Goal: Task Accomplishment & Management: Use online tool/utility

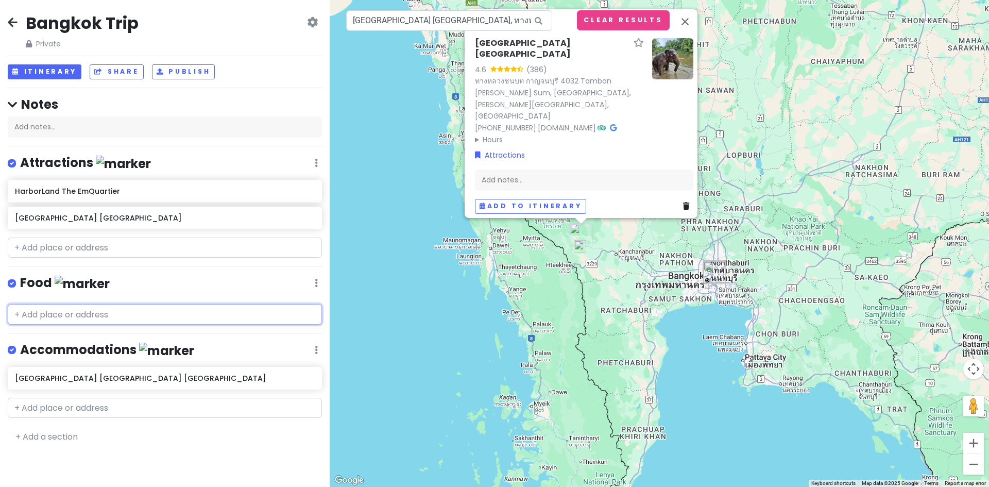
click at [81, 313] on input "text" at bounding box center [165, 314] width 314 height 21
paste input "Arabica Coffee"
type input "Arabica Coffee"
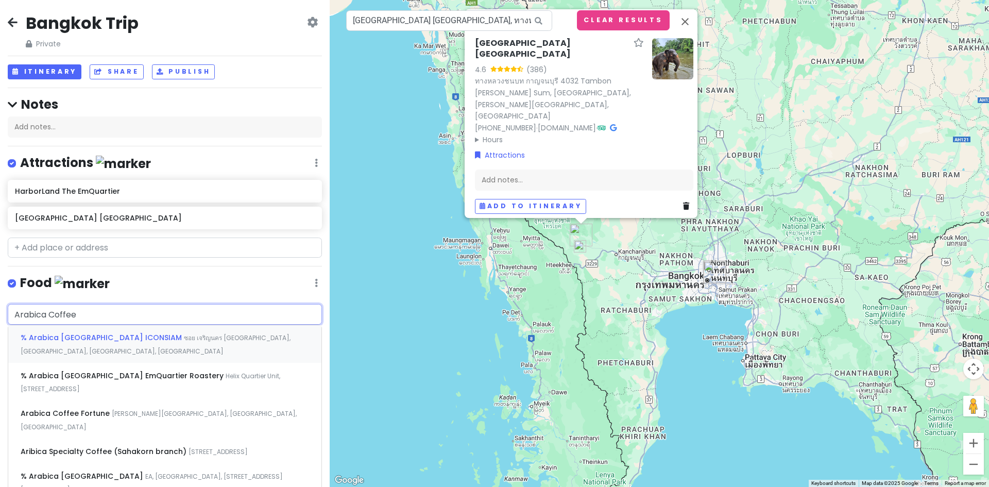
click at [115, 338] on span "% Arabica [GEOGRAPHIC_DATA] ICONSIAM" at bounding box center [102, 337] width 163 height 10
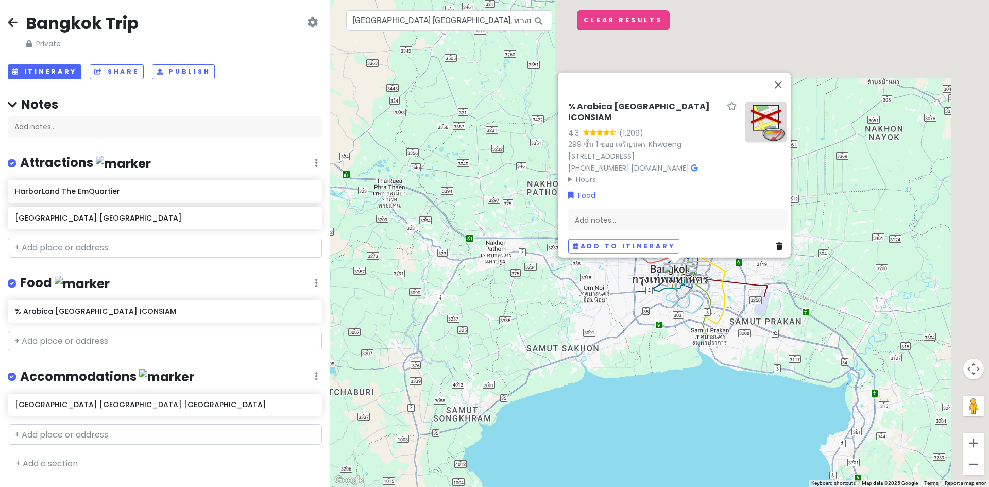
drag, startPoint x: 751, startPoint y: 171, endPoint x: 661, endPoint y: 404, distance: 249.6
click at [661, 404] on div "% Arabica Bangkok ICONSIAM 4.3 (1,209) 299 ชั้น 1 ซอย เจริญนคร [GEOGRAPHIC_DATA…" at bounding box center [659, 243] width 659 height 487
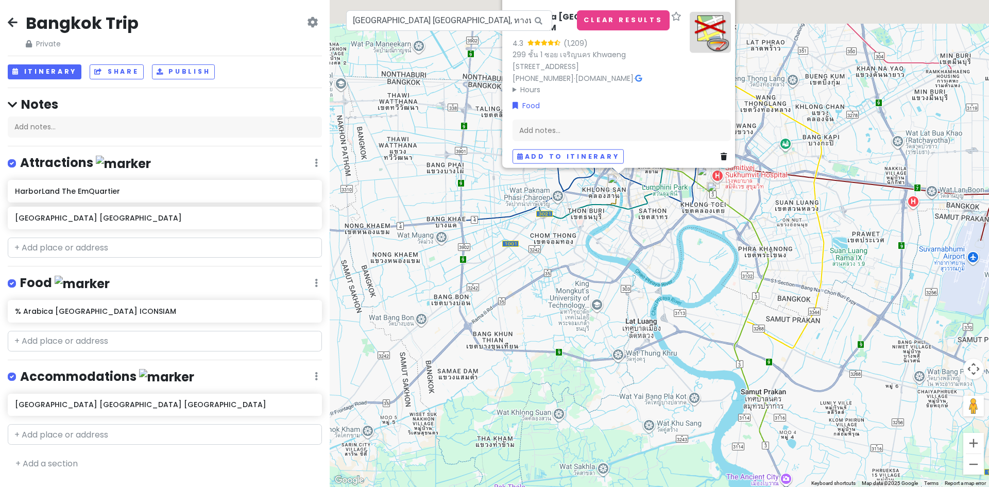
drag, startPoint x: 663, startPoint y: 236, endPoint x: 625, endPoint y: 403, distance: 171.1
click at [625, 403] on div "% Arabica Bangkok ICONSIAM 4.3 (1,209) 299 ชั้น 1 ซอย เจริญนคร [GEOGRAPHIC_DATA…" at bounding box center [659, 243] width 659 height 487
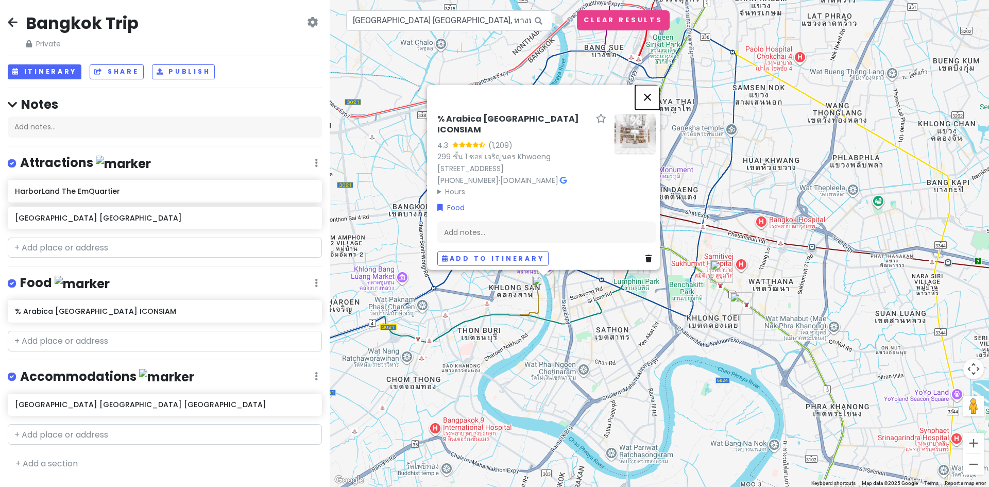
click at [647, 91] on button "Close" at bounding box center [647, 96] width 25 height 25
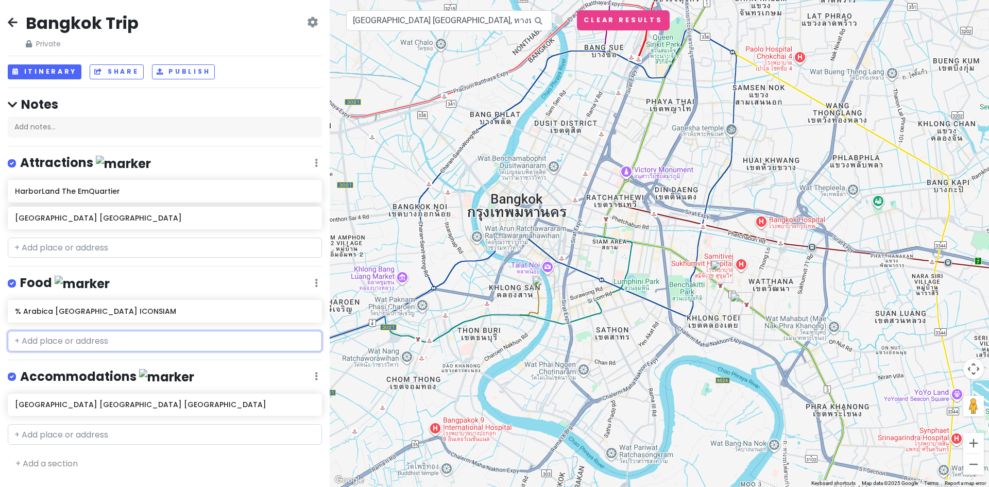
paste input "[PERSON_NAME]"
type input "[PERSON_NAME]"
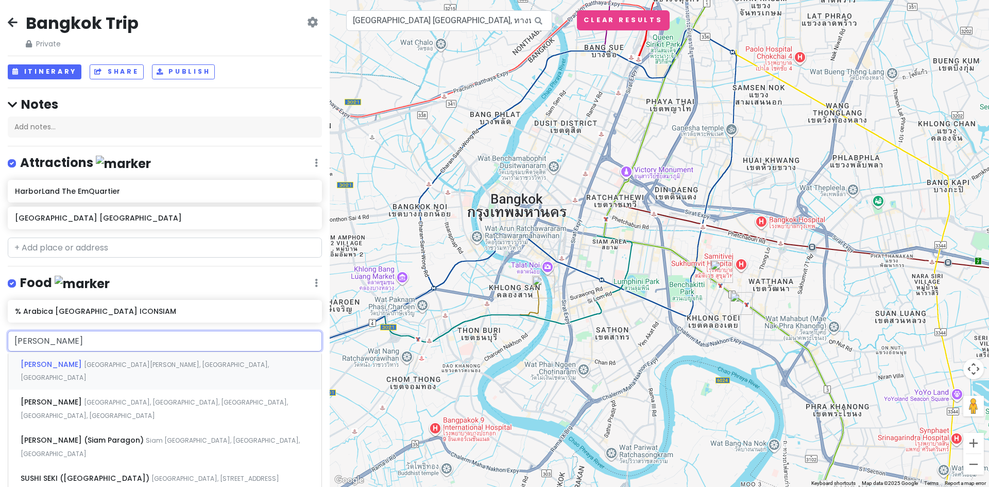
click at [103, 362] on span "[GEOGRAPHIC_DATA][PERSON_NAME], [GEOGRAPHIC_DATA], [GEOGRAPHIC_DATA]" at bounding box center [145, 371] width 248 height 22
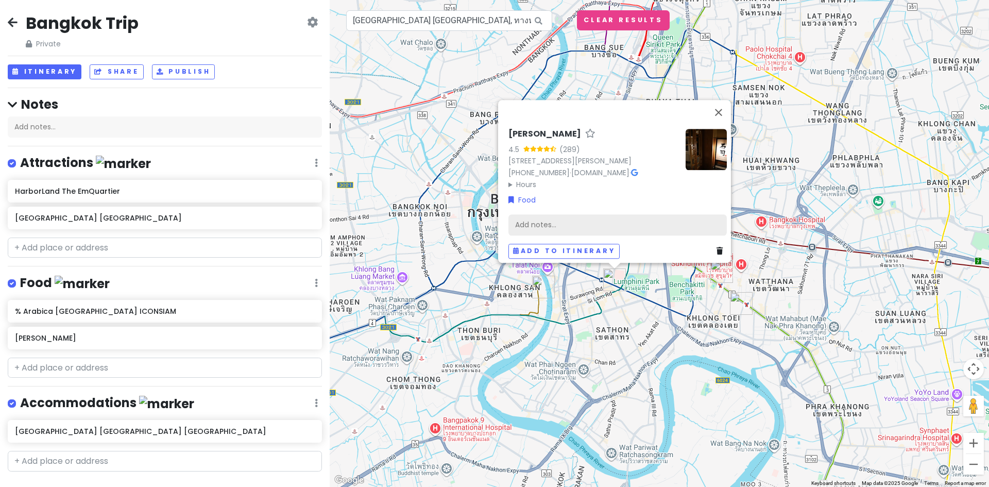
click at [529, 219] on div "Add notes..." at bounding box center [617, 225] width 218 height 22
click at [549, 219] on div "Add notes..." at bounding box center [617, 225] width 218 height 22
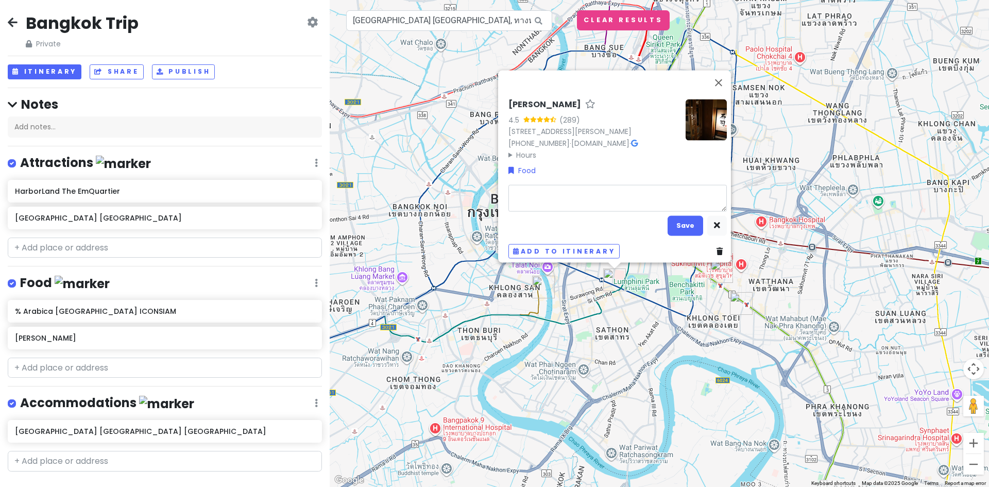
type textarea "x"
type textarea "1500 baht 10-course omakase that should cost twice as much"
click at [509, 186] on textarea "1500 baht 10-course omakase that should cost twice as much" at bounding box center [617, 197] width 218 height 27
type textarea "x"
type textarea "h1500 baht 10-course omakase that should cost twice as much"
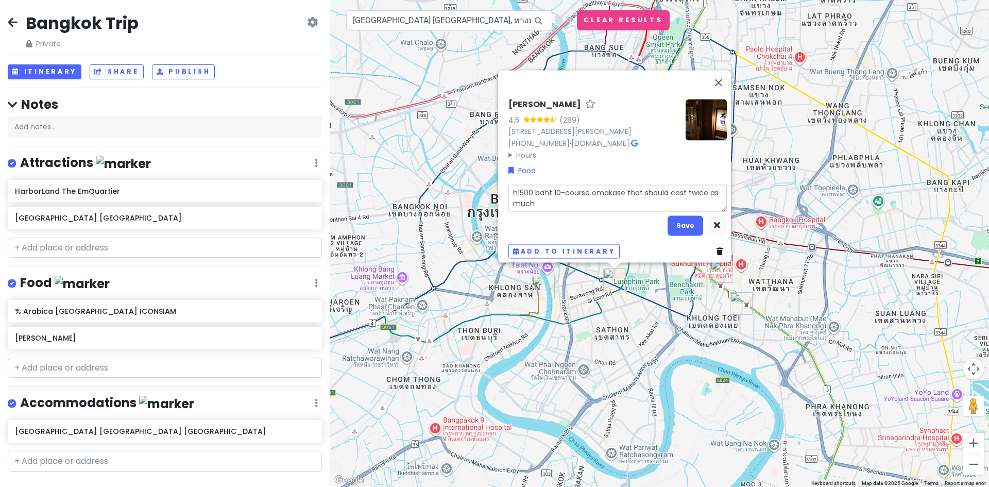
type textarea "x"
type textarea "ha1500 baht 10-course omakase that should cost twice as much"
type textarea "x"
type textarea "ha 1500 baht 10-course omakase that should cost twice as much"
type textarea "x"
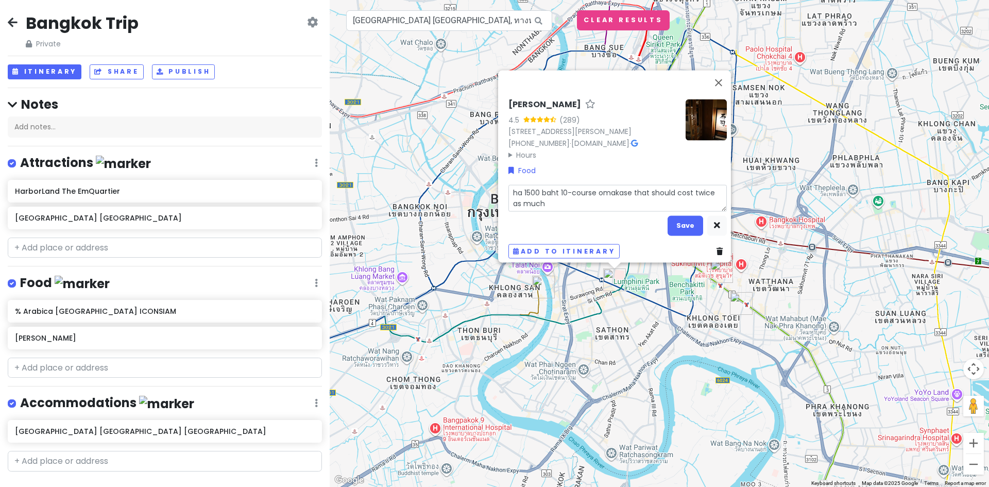
type textarea "ha a1500 baht 10-course omakase that should cost twice as much"
type textarea "x"
type textarea "ha 1500 baht 10-course omakase that should cost twice as much"
type textarea "x"
type textarea "ha1500 baht 10-course omakase that should cost twice as much"
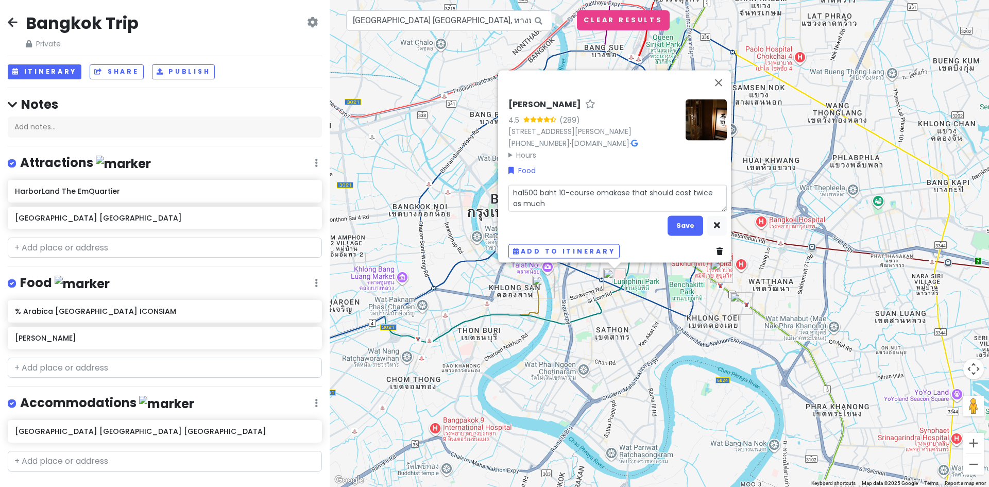
type textarea "x"
type textarea "has1500 baht 10-course omakase that should cost twice as much"
type textarea "x"
type textarea "has 1500 baht 10-course omakase that should cost twice as much"
type textarea "x"
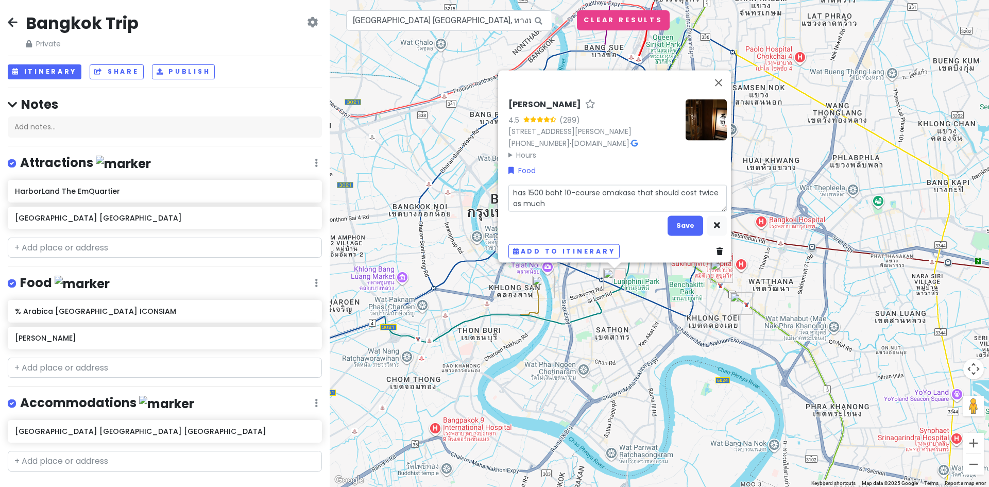
type textarea "has a1500 baht 10-course omakase that should cost twice as much"
type textarea "x"
type textarea "has a 1500 baht 10-course omakase that should cost twice as much"
type textarea "x"
type textarea "has a 1500 baht 10-course omakase that should cost twice as much"
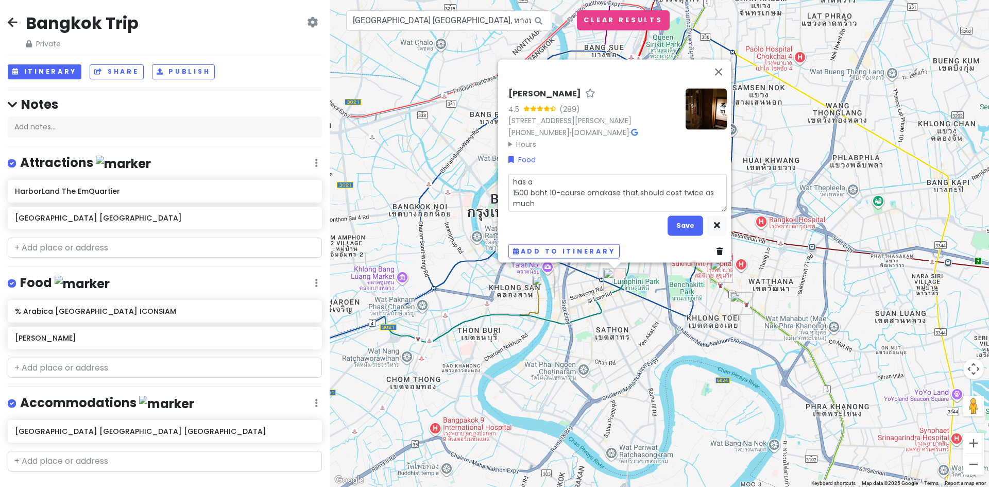
type textarea "x"
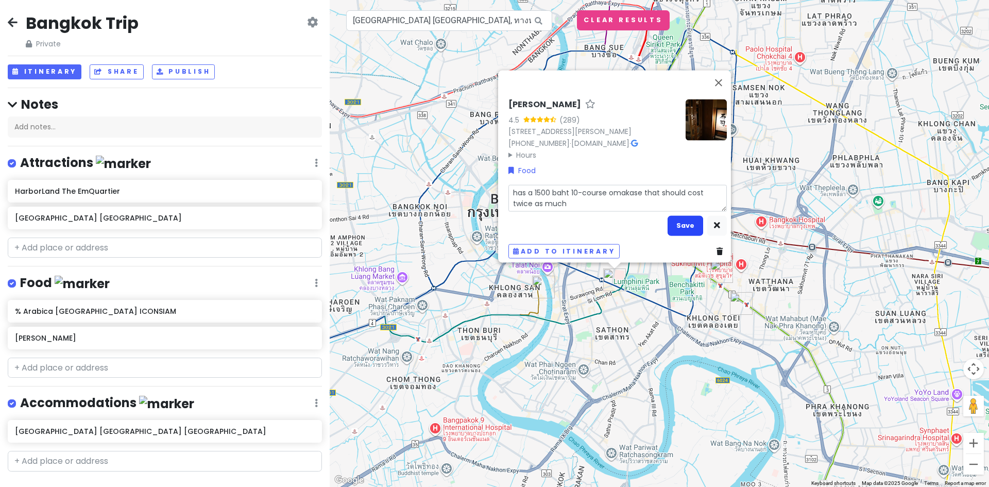
type textarea "has a 1500 baht 10-course omakase that should cost twice as much"
click at [678, 218] on button "Save" at bounding box center [685, 225] width 36 height 20
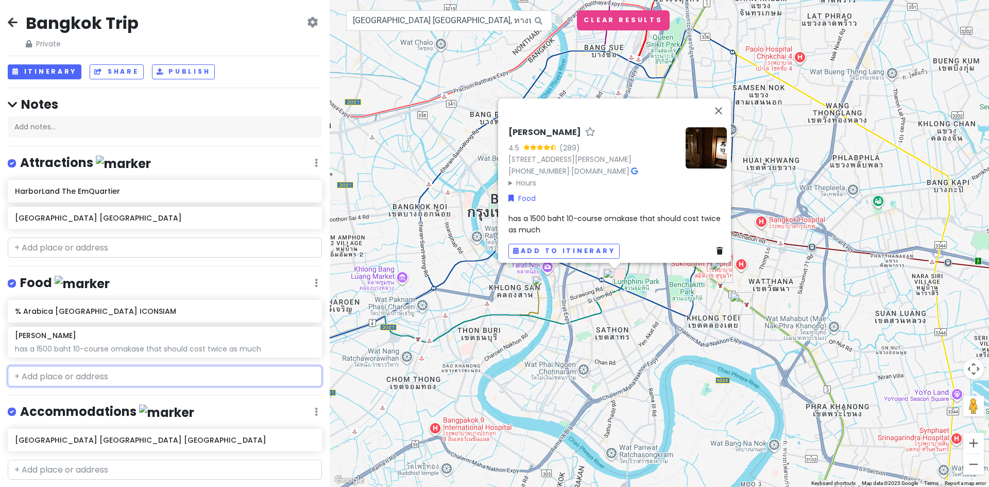
click at [72, 369] on input "text" at bounding box center [165, 376] width 314 height 21
paste input "Nhong Rim Klong"
type input "Nhong Rim Klong"
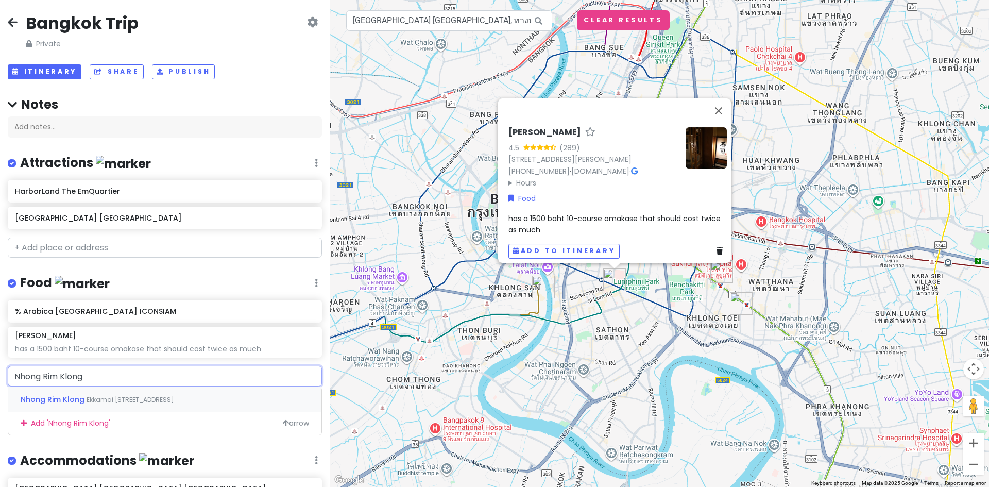
click at [119, 399] on span "Ekkamai [STREET_ADDRESS]" at bounding box center [131, 399] width 88 height 9
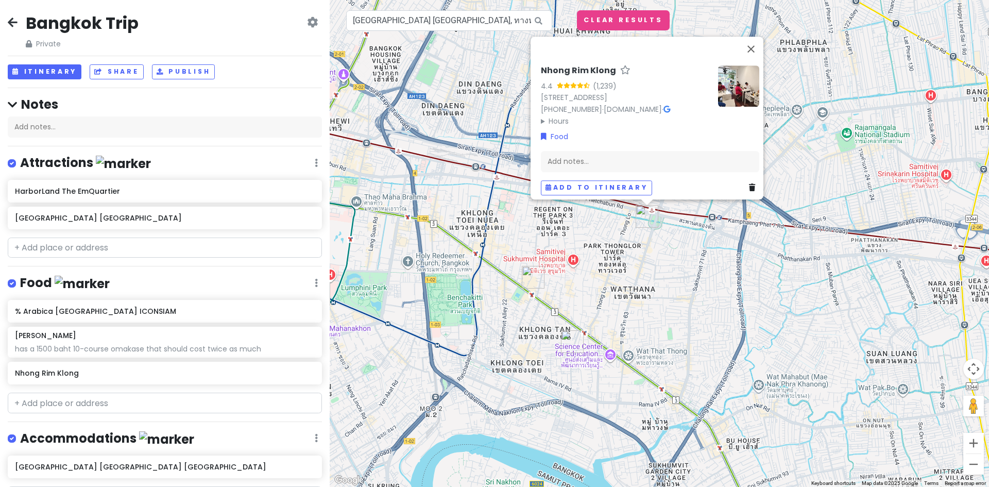
click at [730, 65] on img at bounding box center [738, 85] width 41 height 41
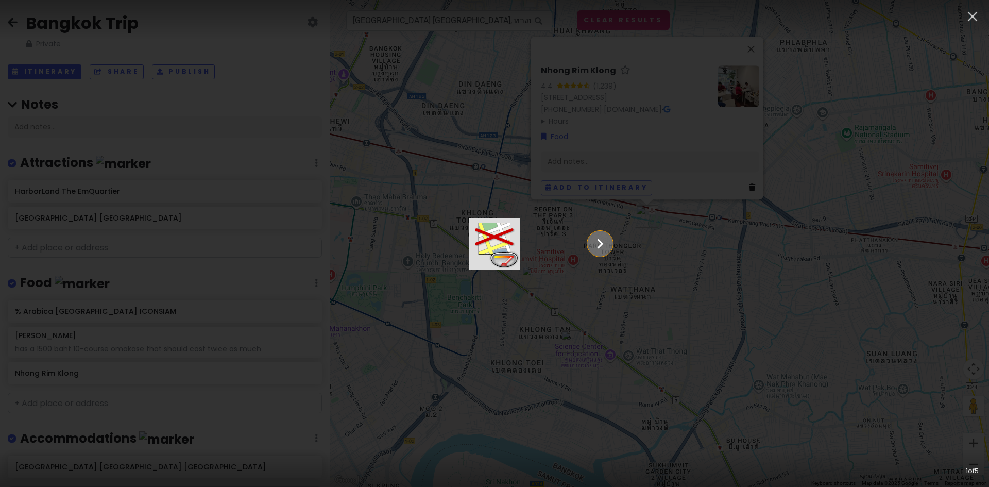
click at [610, 242] on icon "Show slide 2 of 5" at bounding box center [600, 243] width 20 height 25
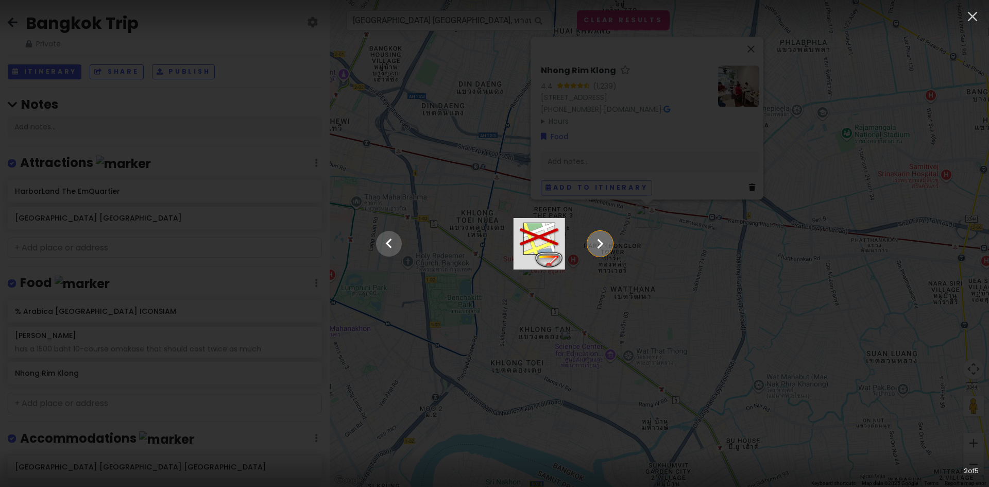
click at [610, 242] on icon "Show slide 3 of 5" at bounding box center [600, 243] width 20 height 25
click at [610, 242] on icon "Show slide 4 of 5" at bounding box center [600, 243] width 20 height 25
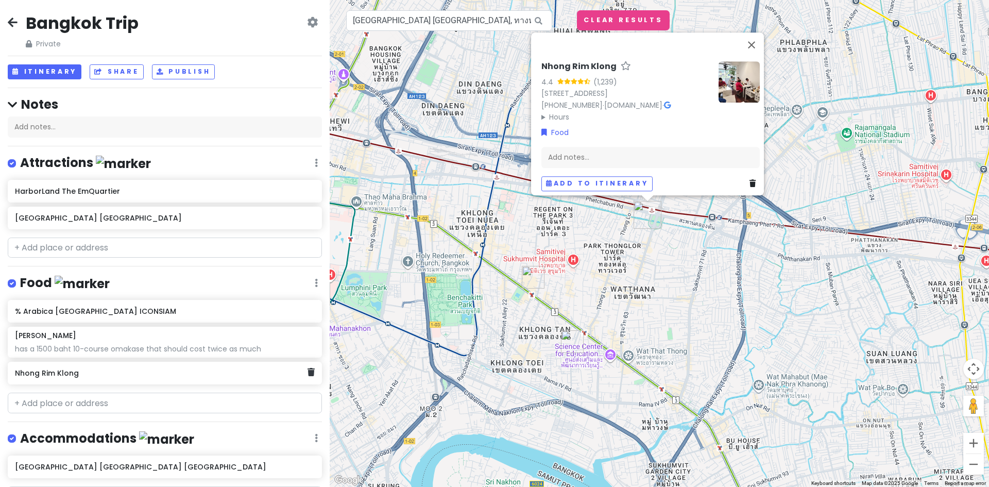
click at [302, 378] on div "Nhong Rim Klong" at bounding box center [165, 372] width 314 height 23
click at [307, 372] on icon at bounding box center [310, 372] width 7 height 8
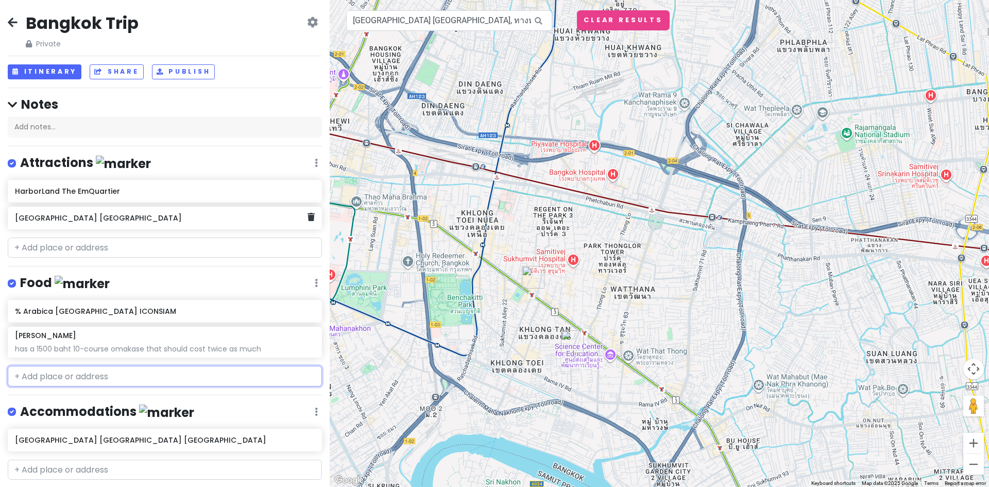
click at [99, 223] on div "[GEOGRAPHIC_DATA] [GEOGRAPHIC_DATA]" at bounding box center [161, 218] width 292 height 14
